Goal: Task Accomplishment & Management: Use online tool/utility

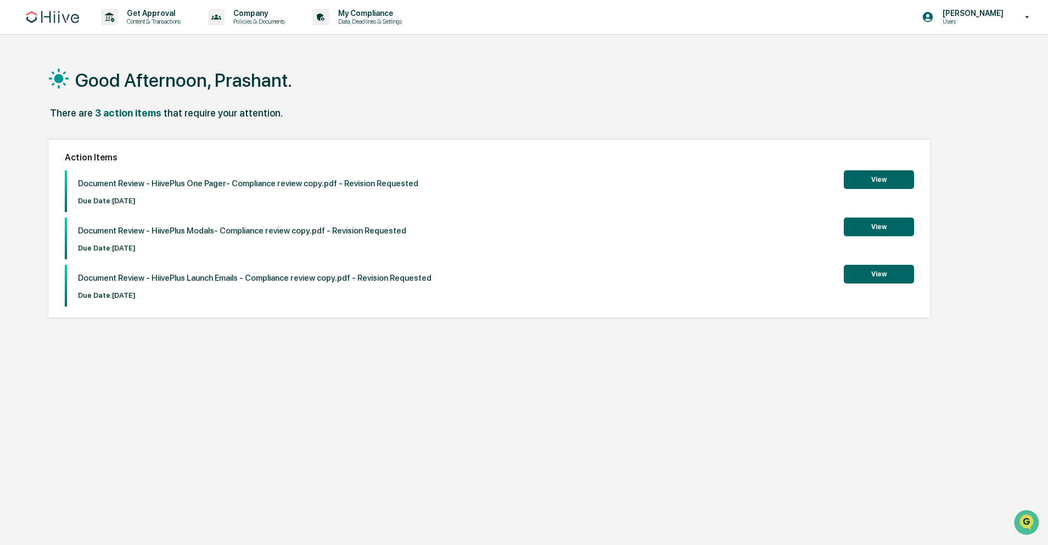
click at [887, 171] on button "View" at bounding box center [879, 179] width 70 height 19
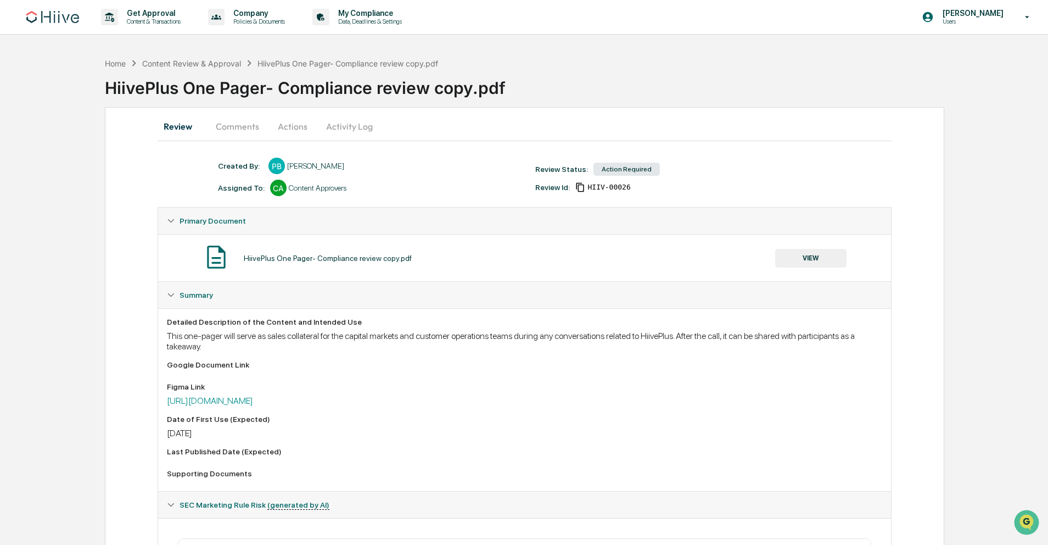
click at [298, 131] on button "Actions" at bounding box center [292, 126] width 49 height 26
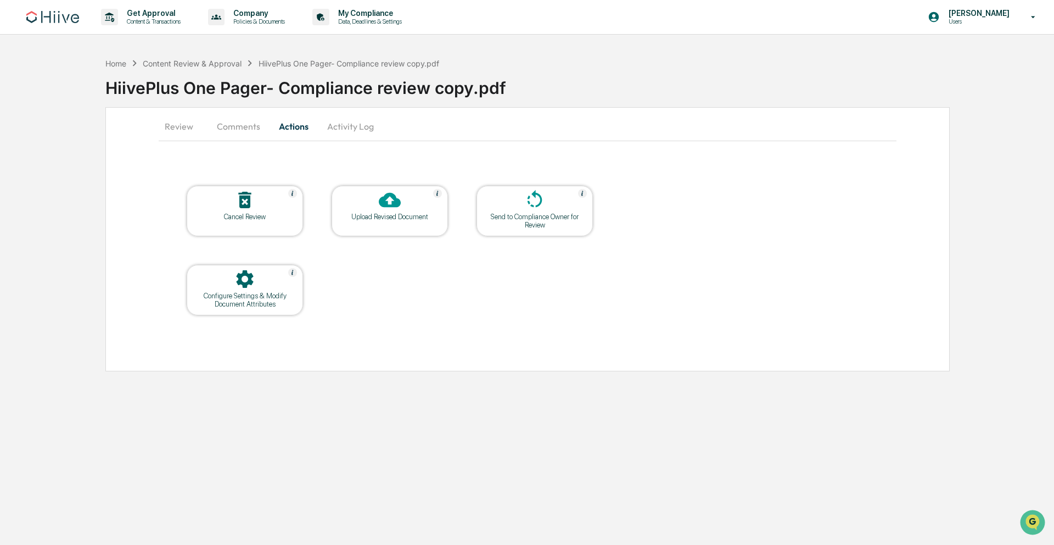
click at [389, 198] on icon at bounding box center [390, 200] width 22 height 22
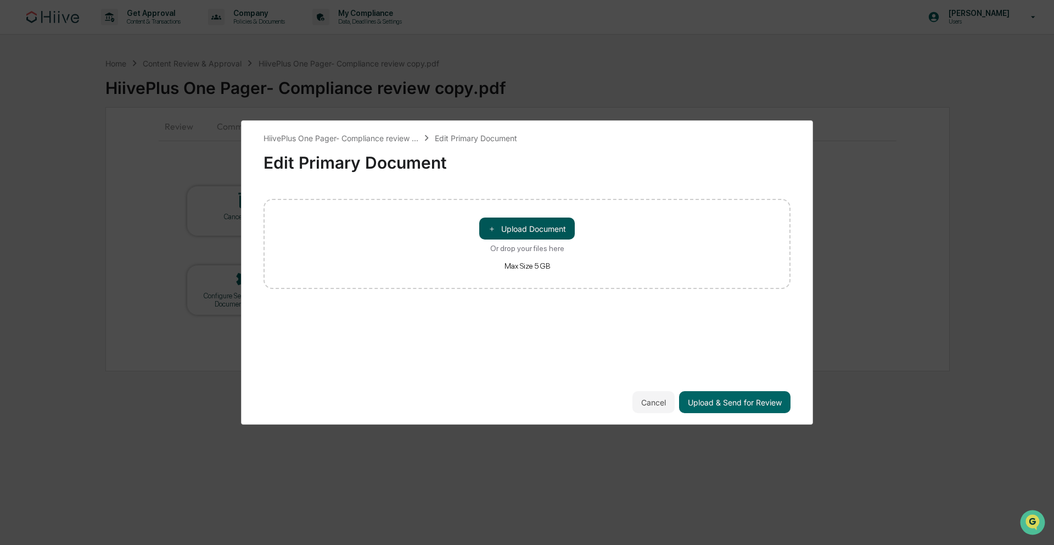
click at [537, 234] on button "＋ Upload Document" at bounding box center [527, 228] width 96 height 22
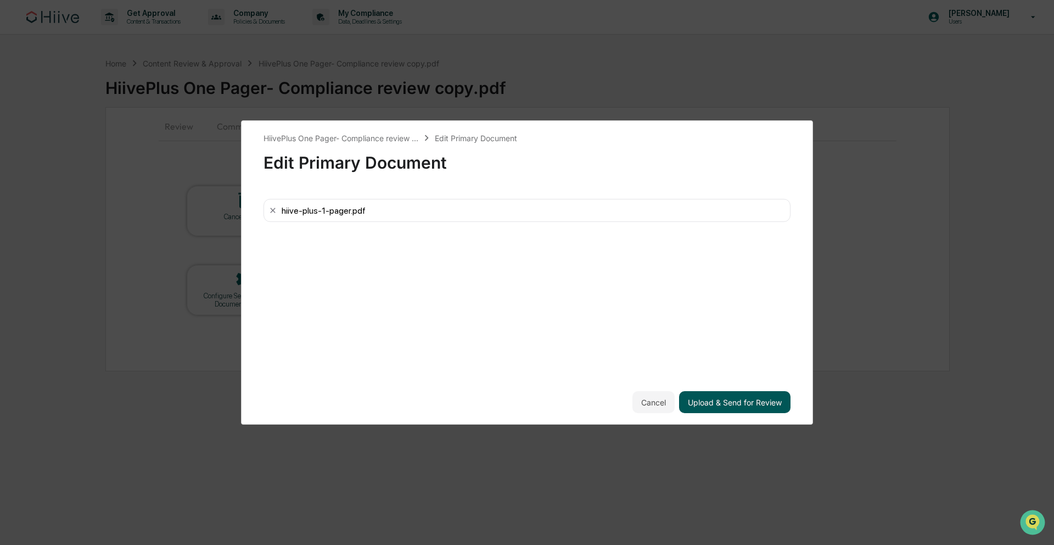
click at [721, 394] on button "Upload & Send for Review" at bounding box center [734, 402] width 111 height 22
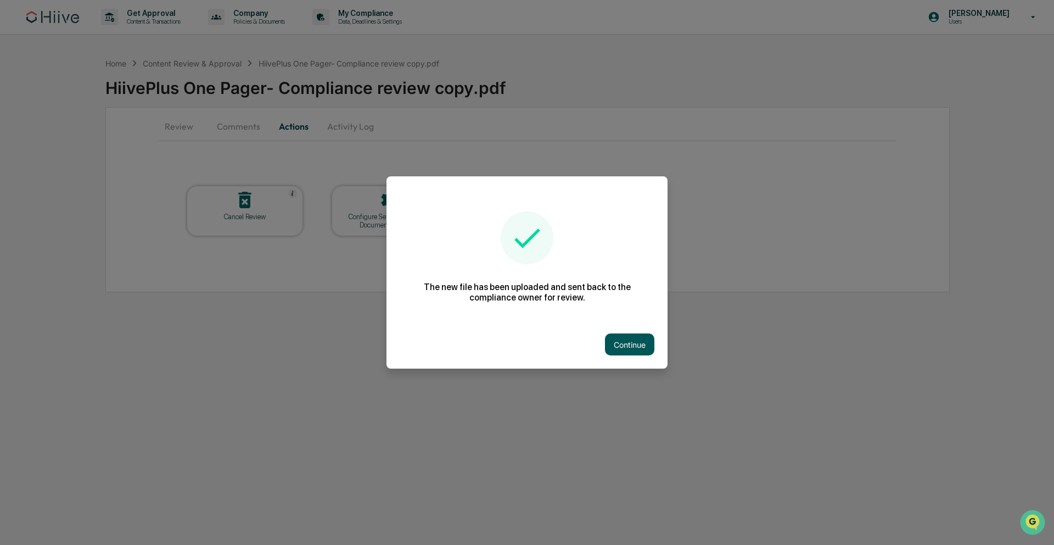
click at [633, 347] on button "Continue" at bounding box center [629, 344] width 49 height 22
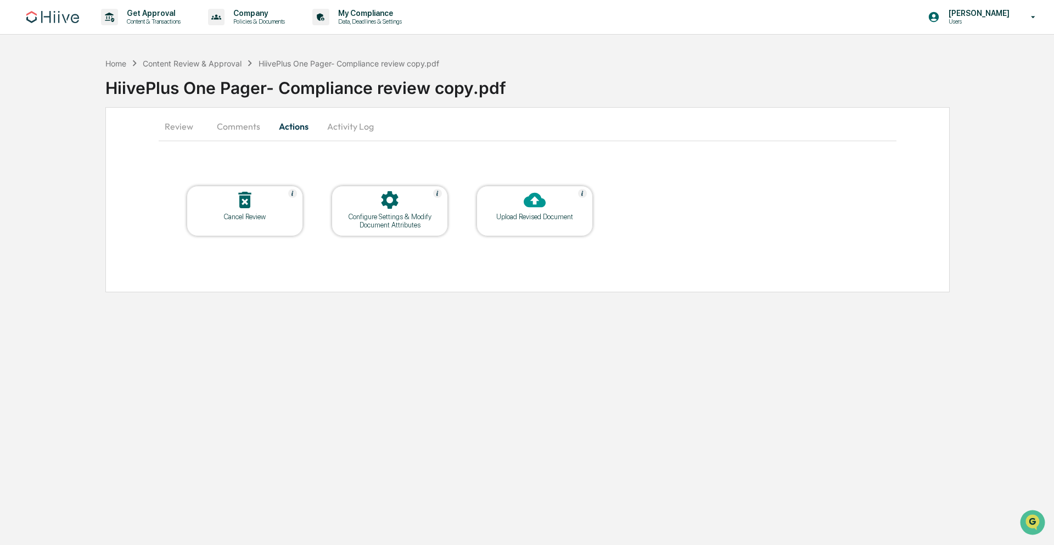
click at [180, 125] on button "Review" at bounding box center [183, 126] width 49 height 26
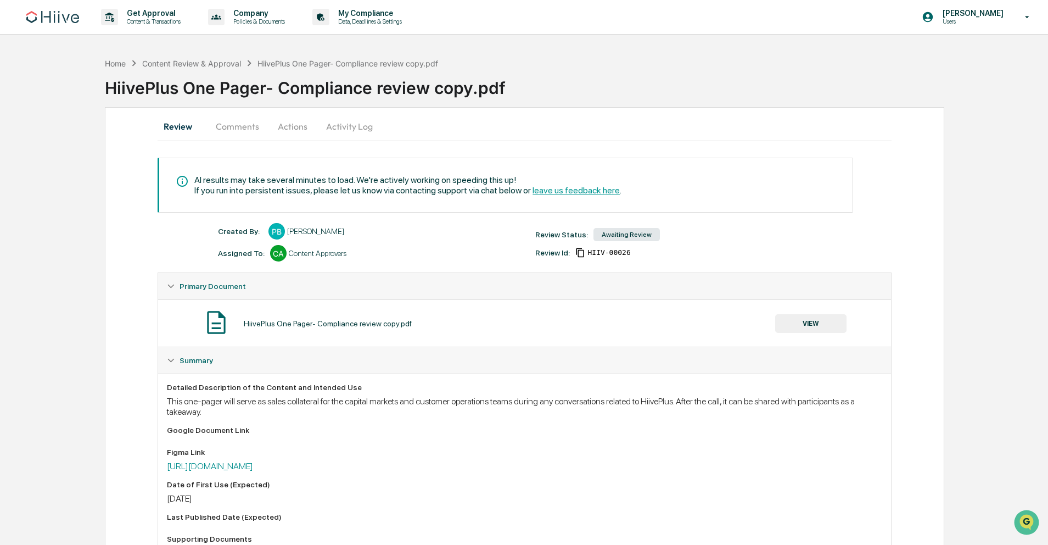
scroll to position [2, 0]
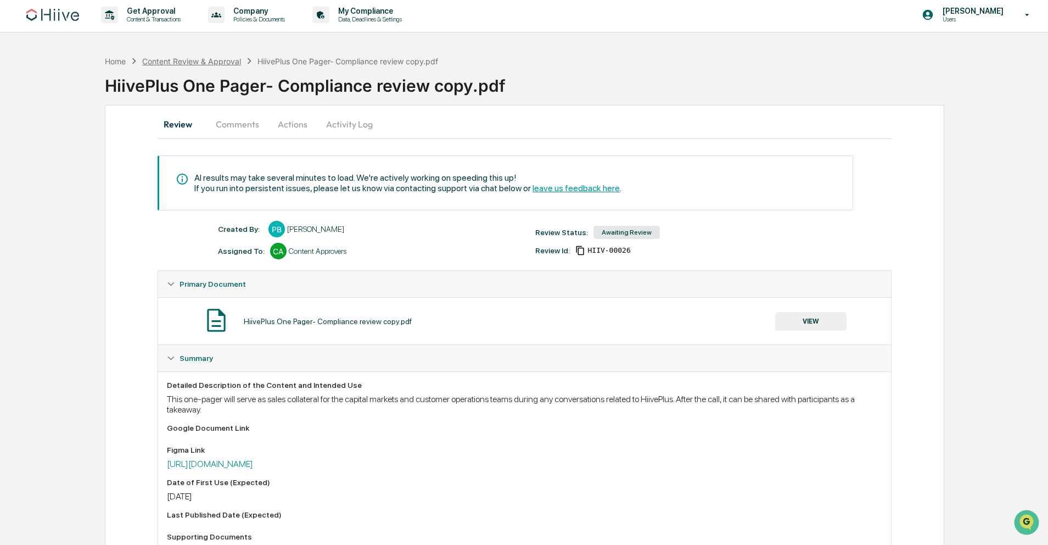
click at [194, 65] on div "Home Content Review & Approval HiivePlus One Pager- Compliance review copy.pdf" at bounding box center [272, 61] width 334 height 12
click at [180, 59] on div "Content Review & Approval" at bounding box center [191, 61] width 99 height 9
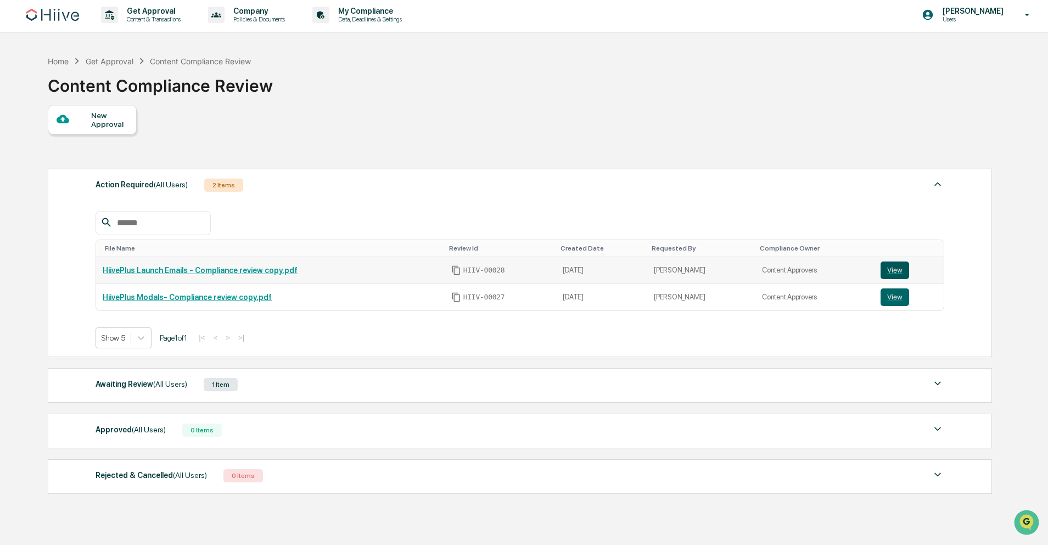
click at [892, 270] on button "View" at bounding box center [895, 270] width 29 height 18
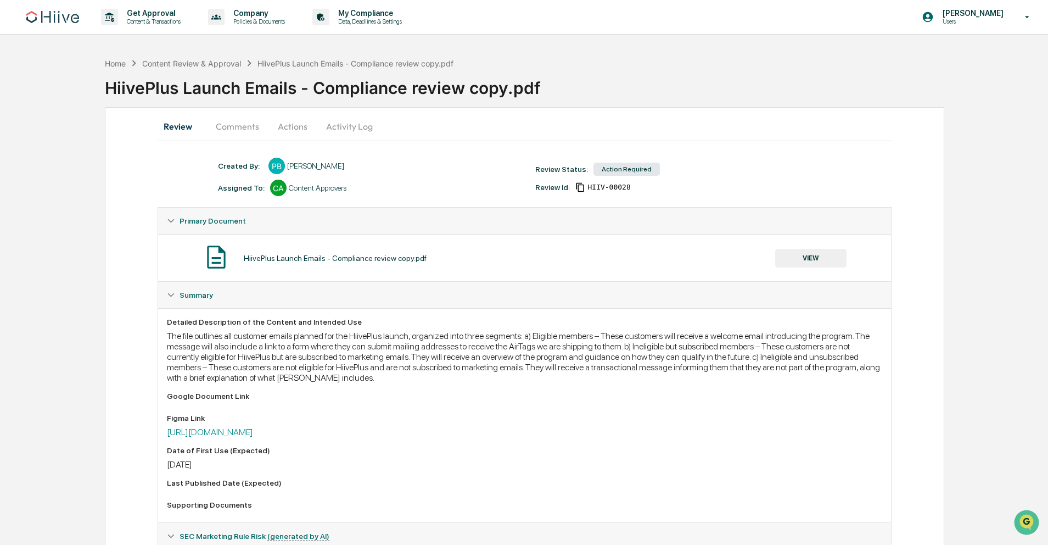
click at [801, 256] on button "VIEW" at bounding box center [810, 258] width 71 height 19
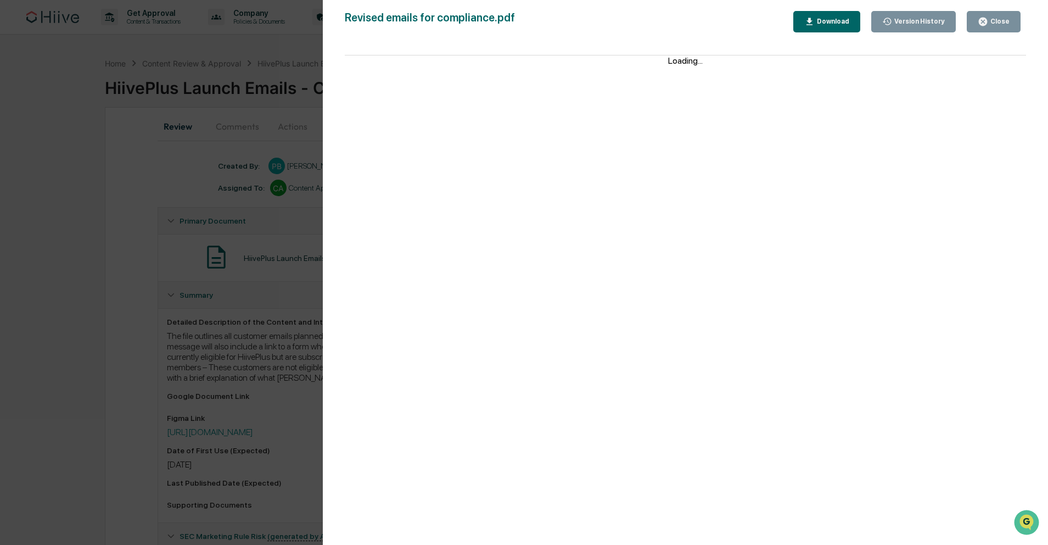
click at [982, 14] on button "Close" at bounding box center [994, 21] width 54 height 21
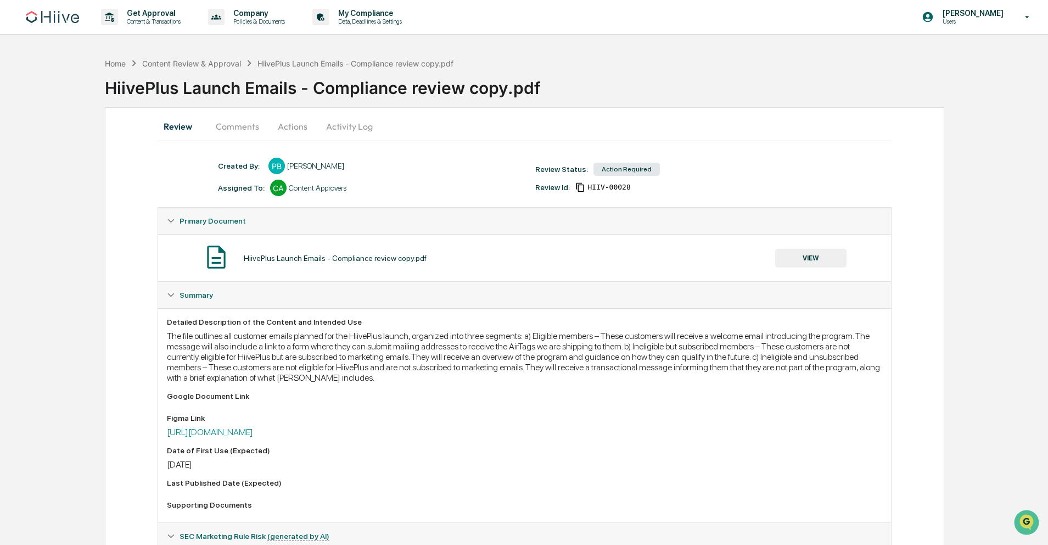
click at [295, 134] on button "Actions" at bounding box center [292, 126] width 49 height 26
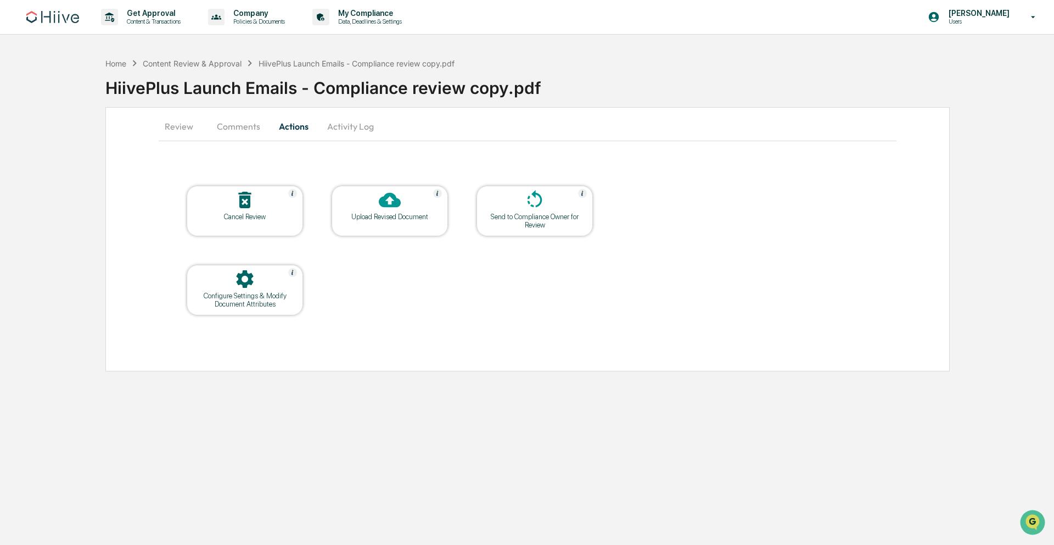
click at [397, 222] on div "Upload Revised Document" at bounding box center [390, 211] width 116 height 51
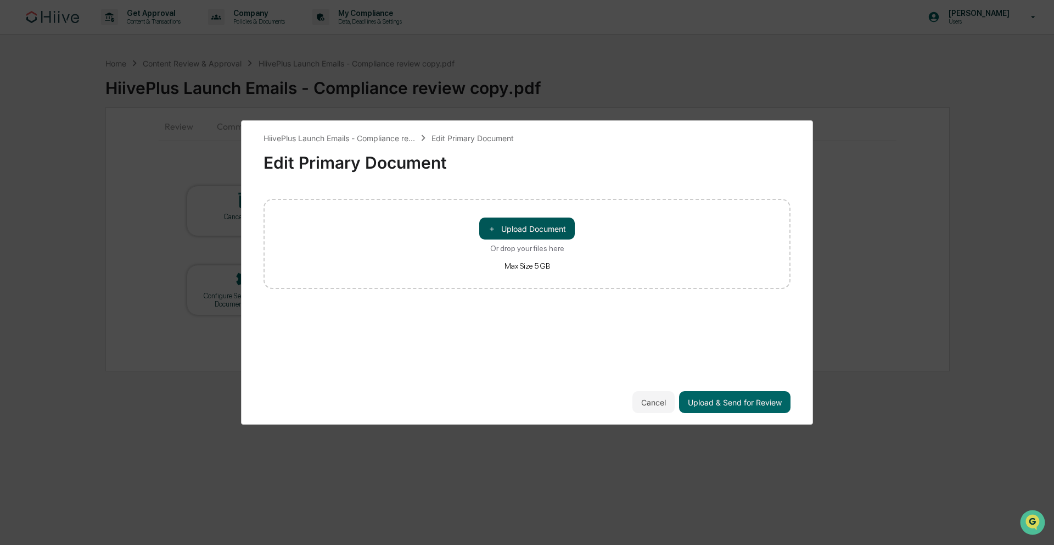
click at [530, 236] on button "＋ Upload Document" at bounding box center [527, 228] width 96 height 22
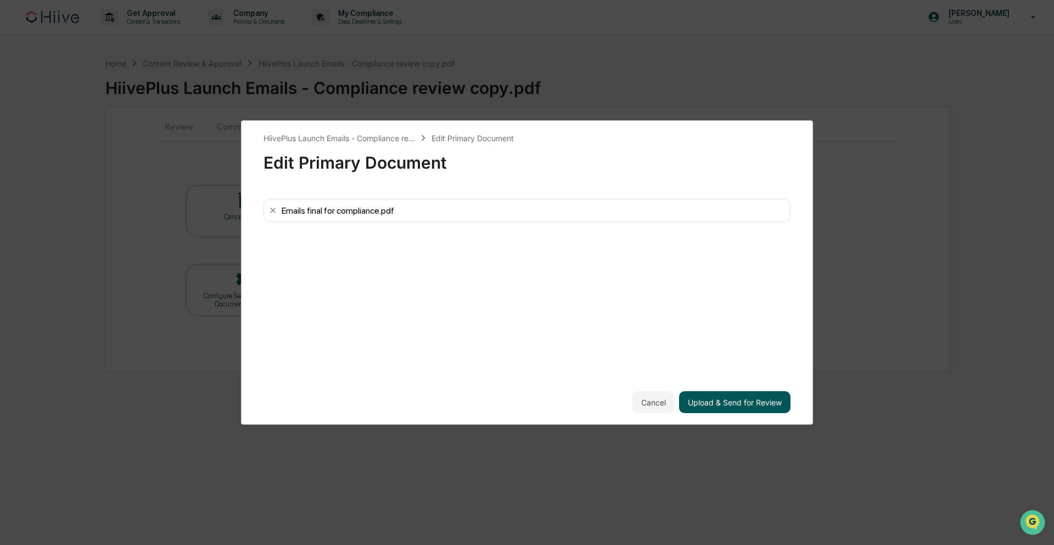
click at [732, 395] on button "Upload & Send for Review" at bounding box center [734, 402] width 111 height 22
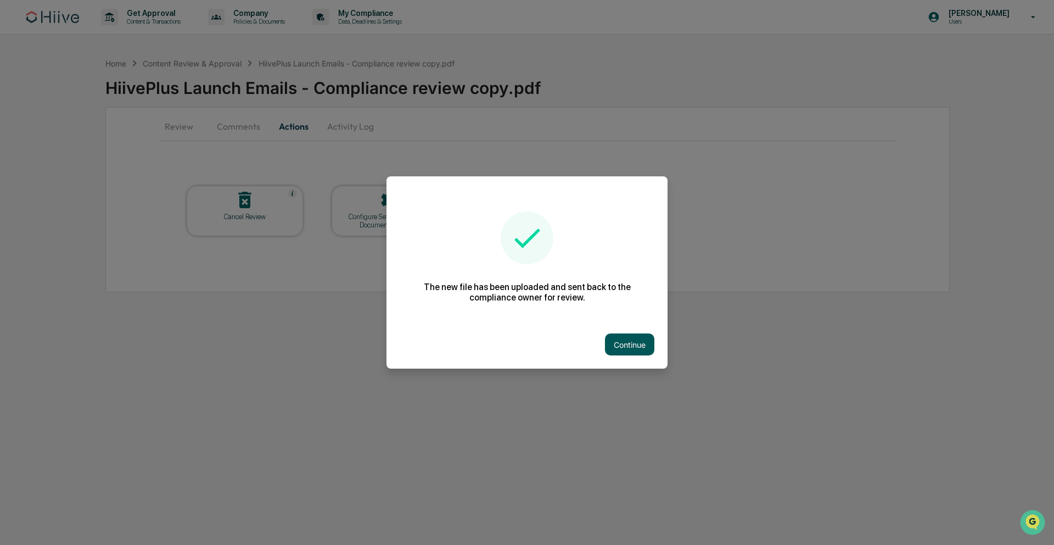
click at [639, 348] on button "Continue" at bounding box center [629, 344] width 49 height 22
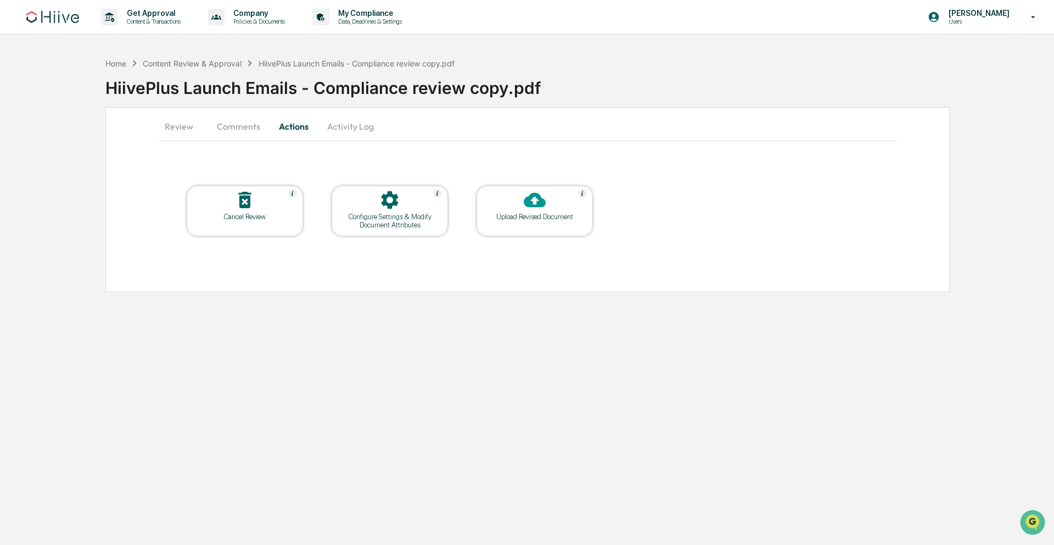
click at [182, 130] on button "Review" at bounding box center [183, 126] width 49 height 26
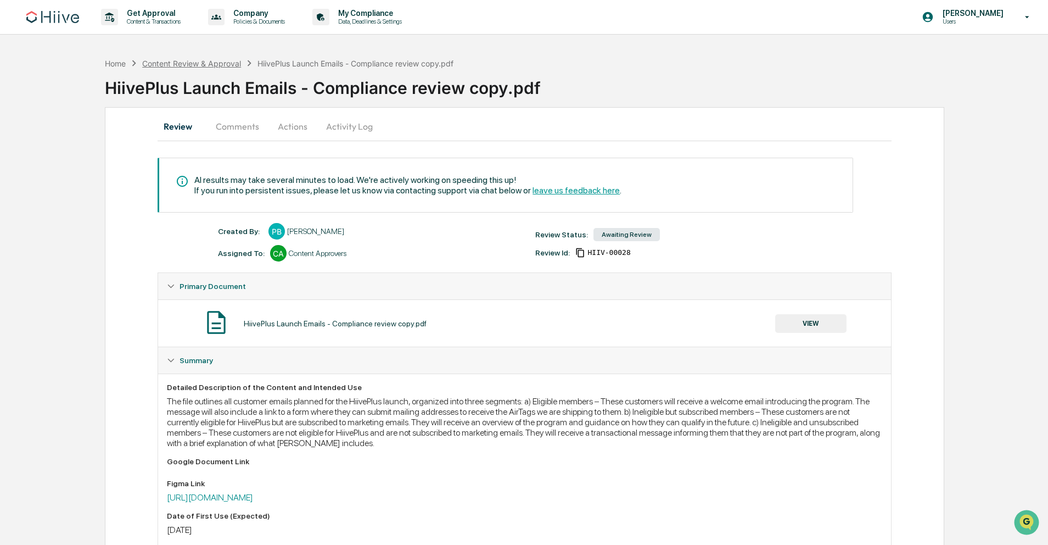
click at [198, 65] on div "Content Review & Approval" at bounding box center [191, 63] width 99 height 9
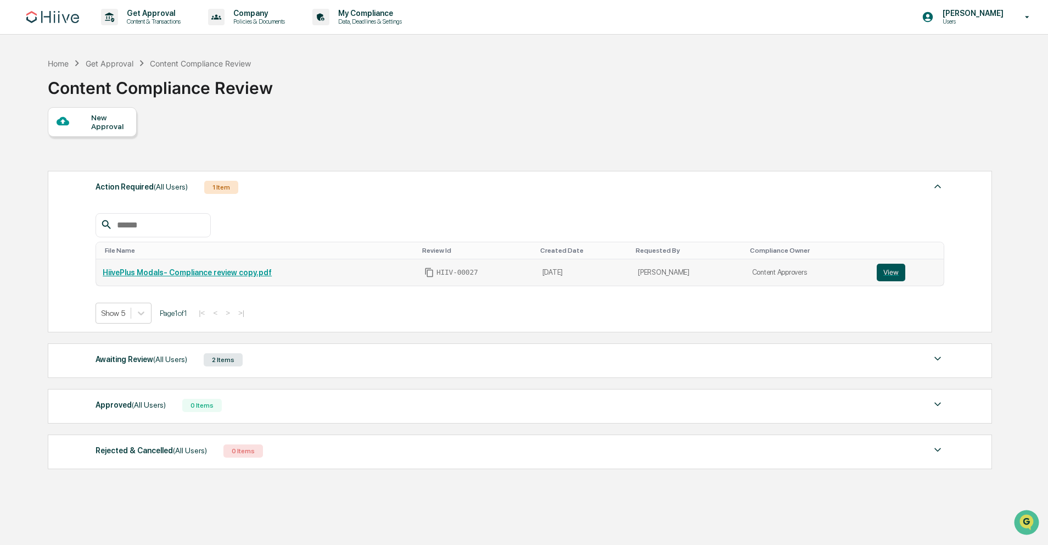
click at [898, 271] on button "View" at bounding box center [891, 273] width 29 height 18
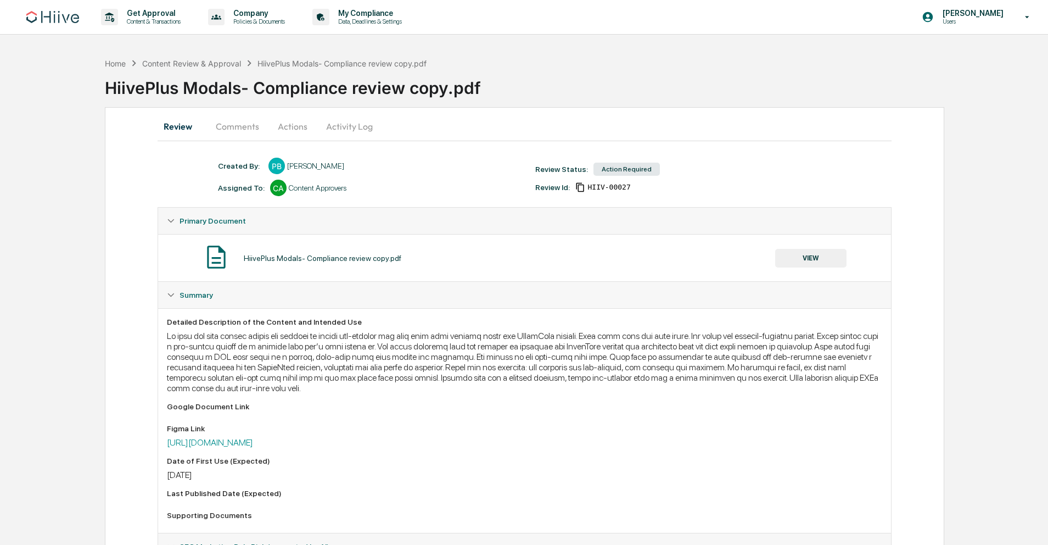
click at [293, 129] on button "Actions" at bounding box center [292, 126] width 49 height 26
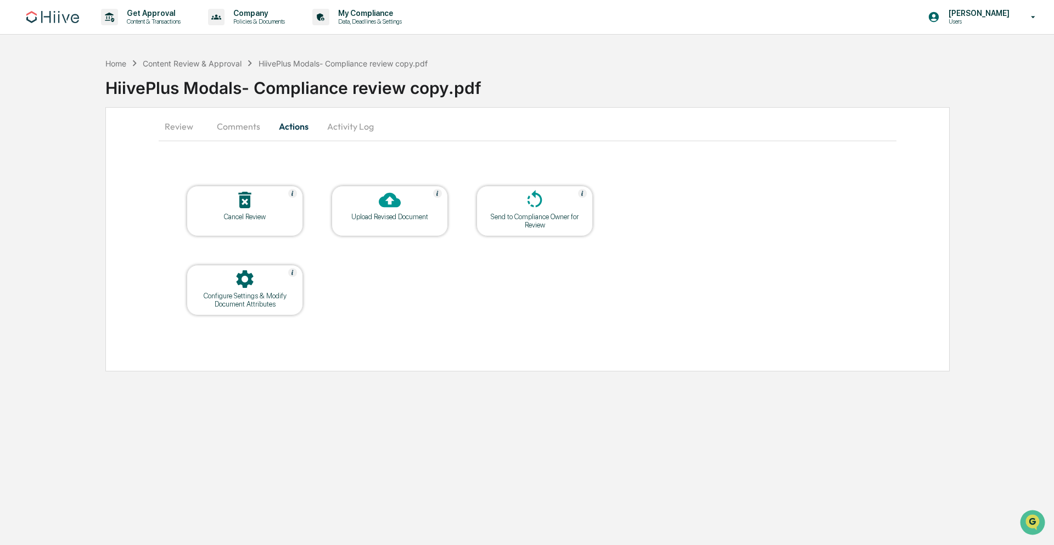
click at [381, 205] on icon at bounding box center [390, 200] width 22 height 15
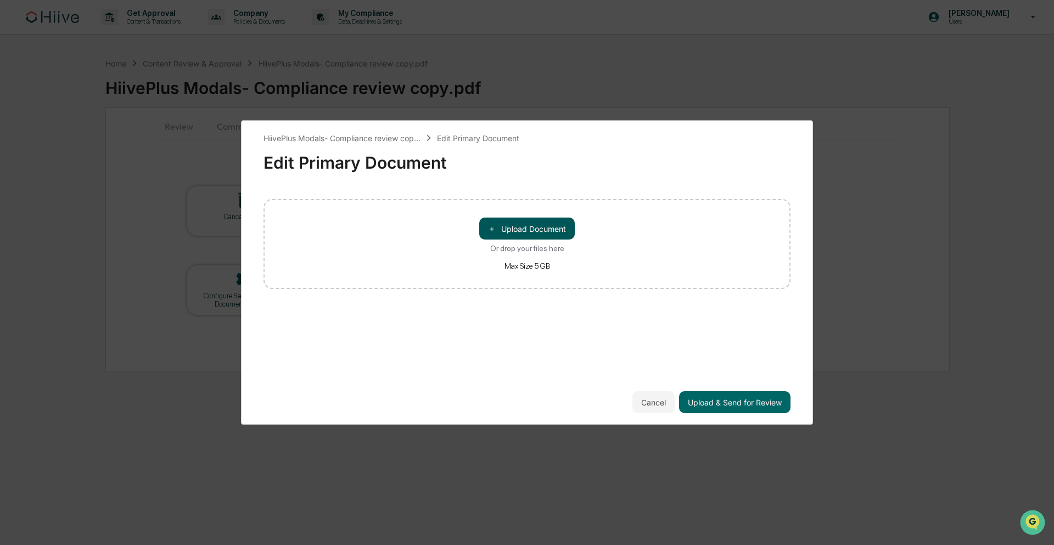
click at [545, 232] on button "＋ Upload Document" at bounding box center [527, 228] width 96 height 22
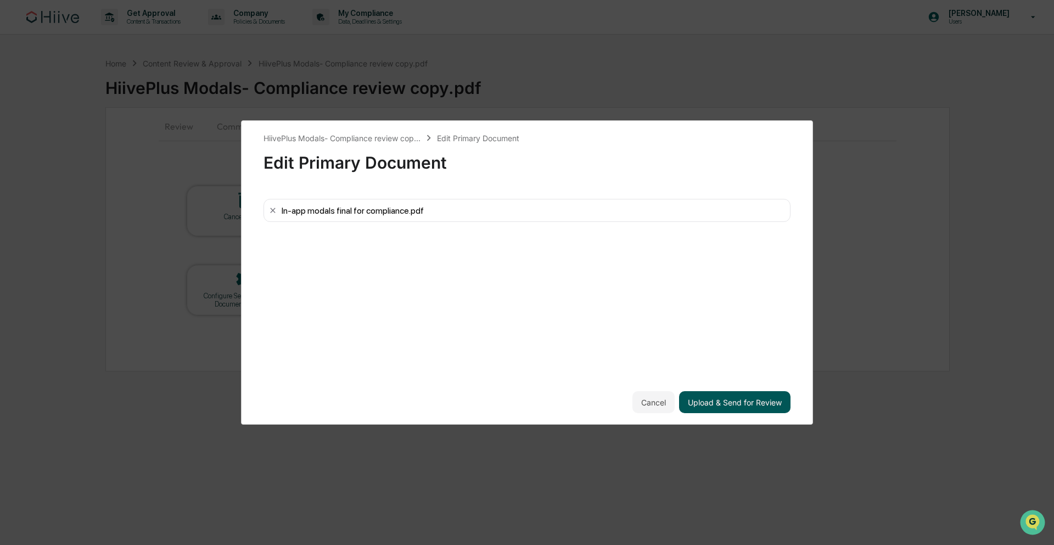
click at [745, 400] on button "Upload & Send for Review" at bounding box center [734, 402] width 111 height 22
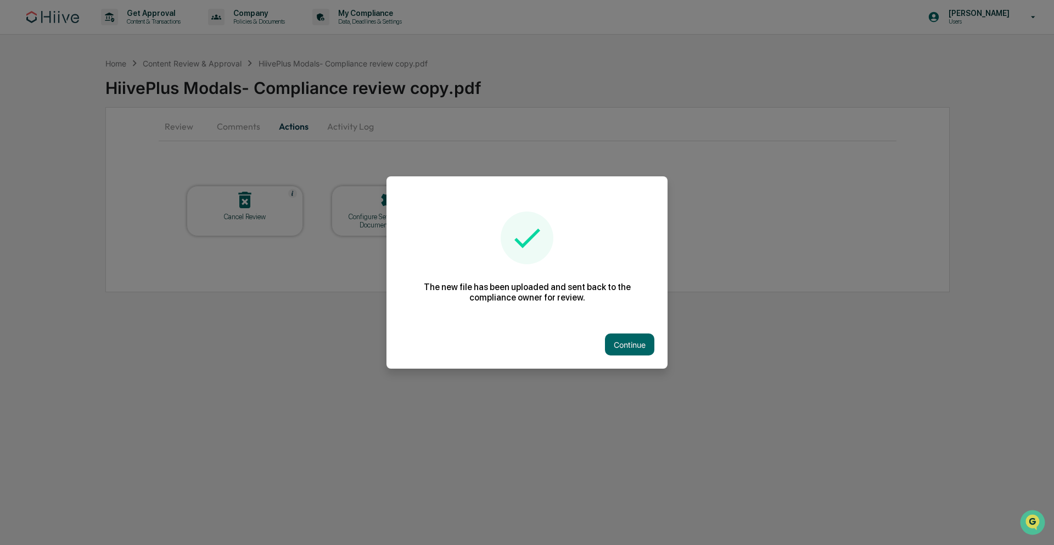
click at [624, 343] on button "Continue" at bounding box center [629, 344] width 49 height 22
click at [624, 343] on div "Get Approval Content & Transactions Company Policies & Documents My Compliance …" at bounding box center [527, 272] width 1054 height 545
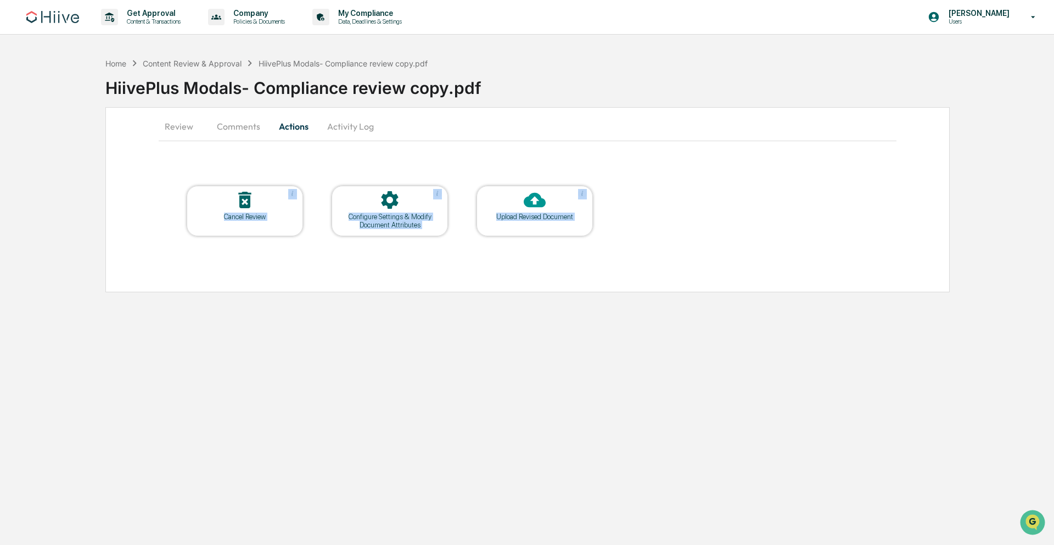
click at [178, 129] on button "Review" at bounding box center [183, 126] width 49 height 26
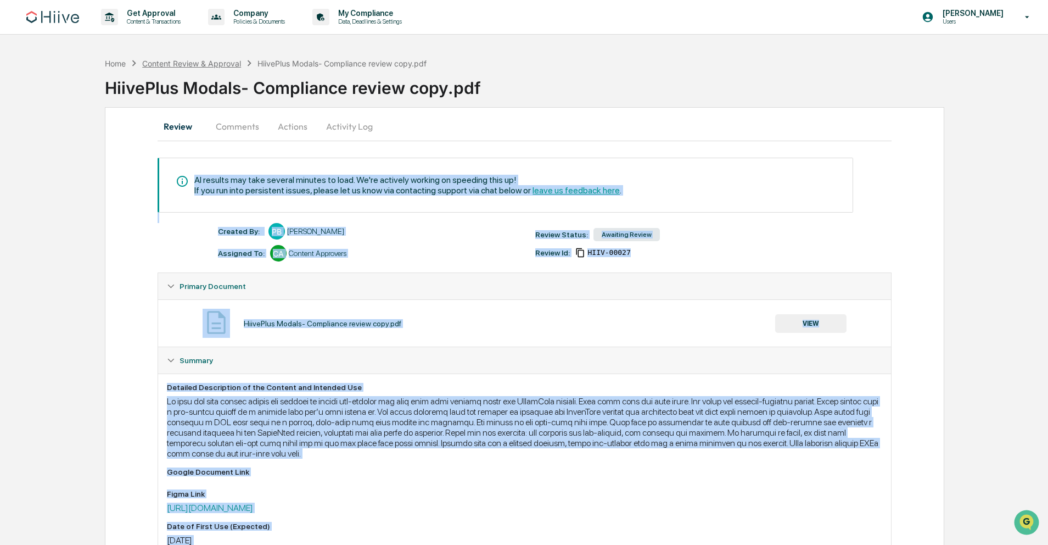
click at [180, 63] on div "Content Review & Approval" at bounding box center [191, 63] width 99 height 9
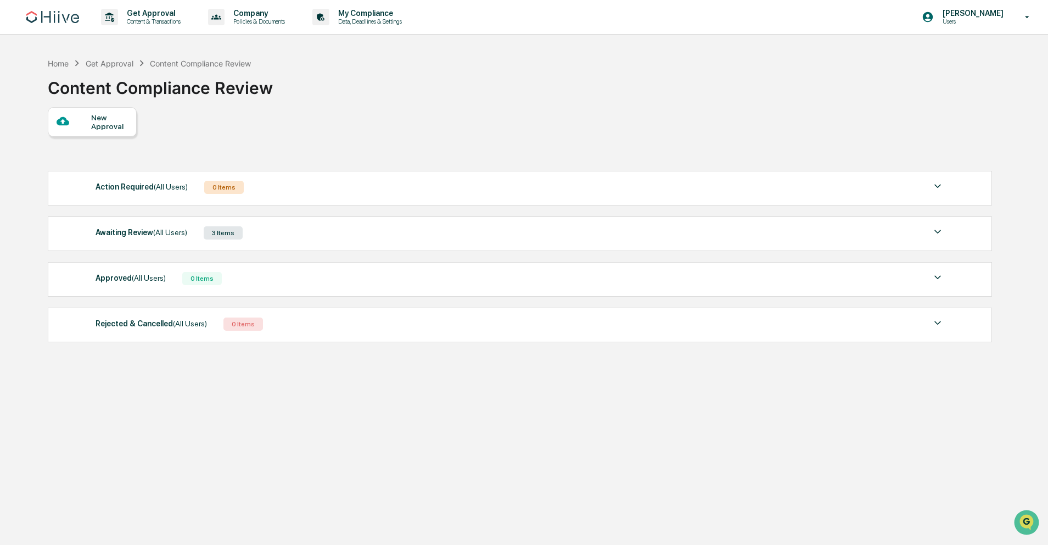
click at [84, 132] on div "New Approval" at bounding box center [92, 122] width 89 height 30
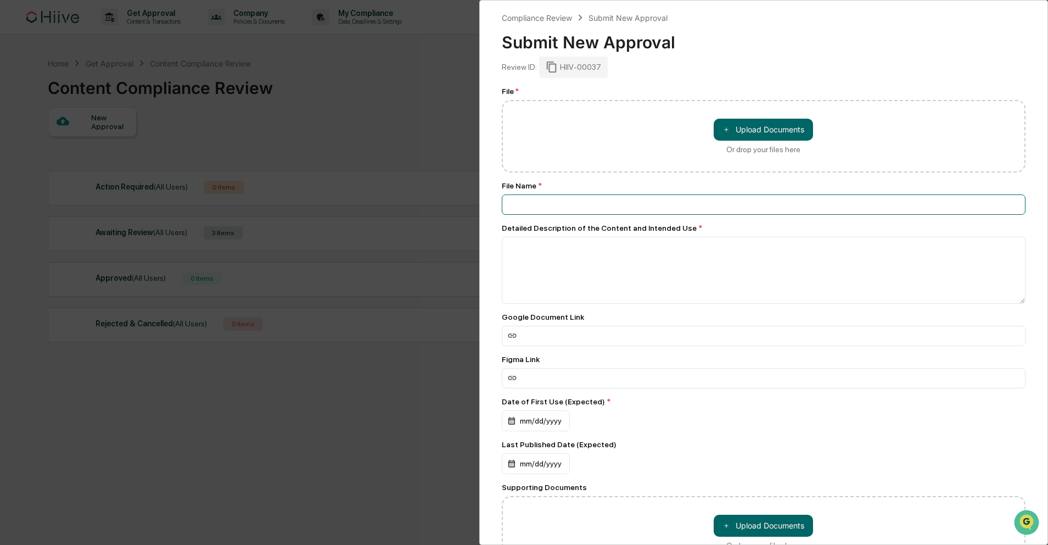
click at [706, 211] on input at bounding box center [764, 204] width 524 height 20
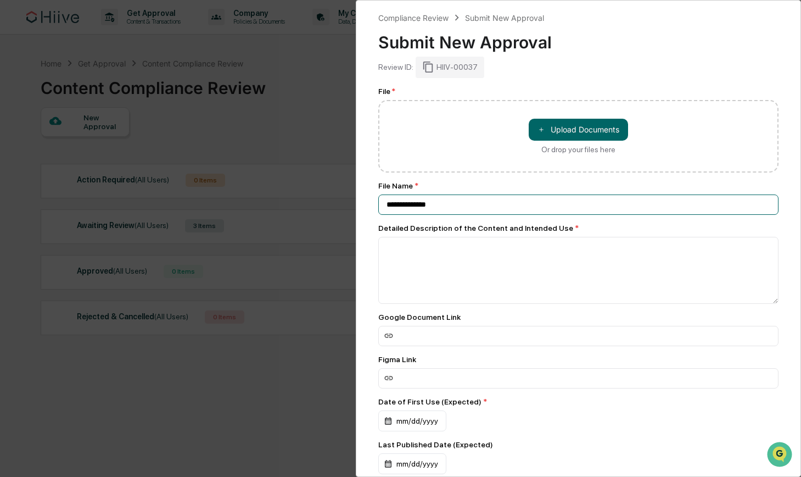
type input "**********"
